Goal: Check status: Check status

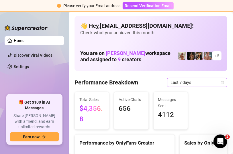
click at [221, 83] on icon "calendar" at bounding box center [222, 82] width 3 height 3
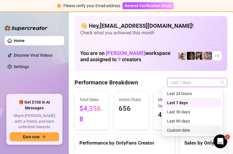
click at [184, 130] on div "Custom date" at bounding box center [192, 130] width 51 height 6
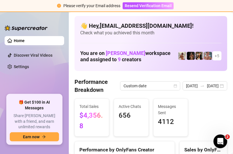
click at [184, 130] on div "Messages Sent 4112" at bounding box center [170, 117] width 35 height 38
click at [218, 85] on div "[DATE] [DATE]" at bounding box center [204, 85] width 45 height 9
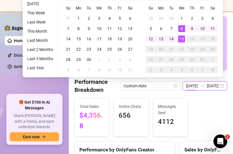
scroll to position [0, 11]
type input "[DATE]"
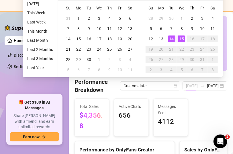
scroll to position [0, 0]
click at [173, 37] on div "14" at bounding box center [171, 38] width 7 height 7
type input "[DATE]"
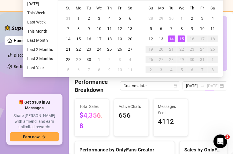
type input "[DATE]"
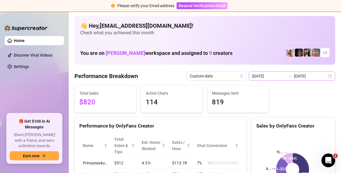
click at [232, 76] on div "[DATE] [DATE]" at bounding box center [292, 76] width 86 height 9
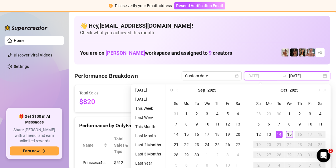
type input "[DATE]"
click at [232, 135] on div "15" at bounding box center [289, 134] width 7 height 7
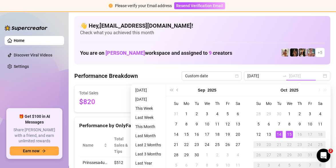
click at [232, 133] on div "14" at bounding box center [279, 134] width 7 height 7
type input "[DATE]"
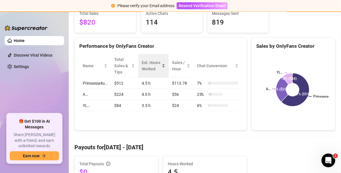
scroll to position [80, 0]
